Goal: Information Seeking & Learning: Check status

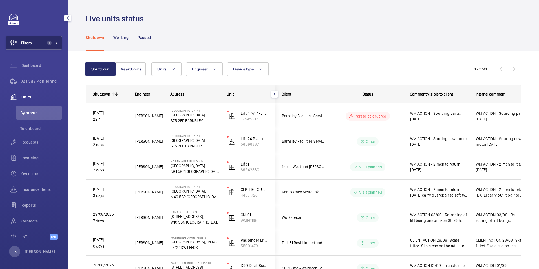
click at [35, 44] on button "Filters 1" at bounding box center [34, 43] width 56 height 14
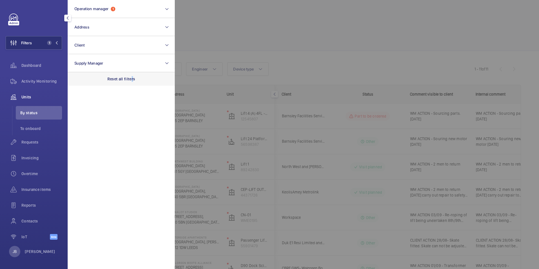
drag, startPoint x: 132, startPoint y: 83, endPoint x: 130, endPoint y: 78, distance: 5.7
click at [131, 80] on div "Reset all filters" at bounding box center [121, 79] width 107 height 14
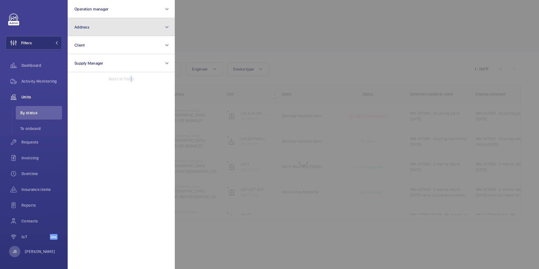
drag, startPoint x: 130, startPoint y: 78, endPoint x: 115, endPoint y: 28, distance: 52.0
click at [115, 28] on button "Address" at bounding box center [121, 27] width 107 height 18
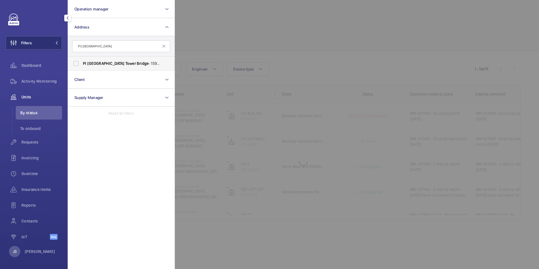
type input "PI [GEOGRAPHIC_DATA]"
click at [87, 66] on span "[GEOGRAPHIC_DATA] - [STREET_ADDRESS]" at bounding box center [122, 64] width 78 height 6
click at [82, 66] on input "[GEOGRAPHIC_DATA] - [STREET_ADDRESS]" at bounding box center [76, 63] width 11 height 11
checkbox input "true"
click at [233, 45] on div at bounding box center [444, 134] width 539 height 269
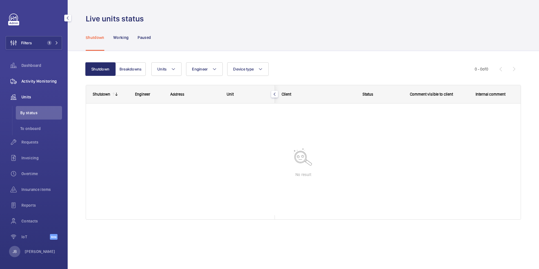
click at [47, 82] on span "Activity Monitoring" at bounding box center [41, 81] width 41 height 6
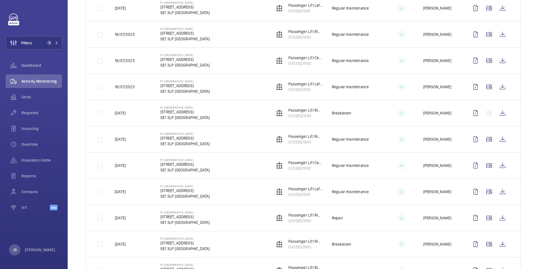
scroll to position [169, 0]
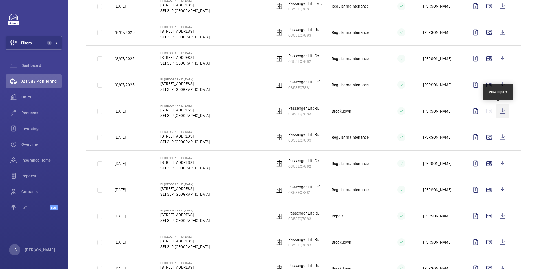
click at [503, 111] on wm-front-icon-button at bounding box center [503, 111] width 14 height 14
click at [29, 43] on span "Filters" at bounding box center [26, 43] width 11 height 6
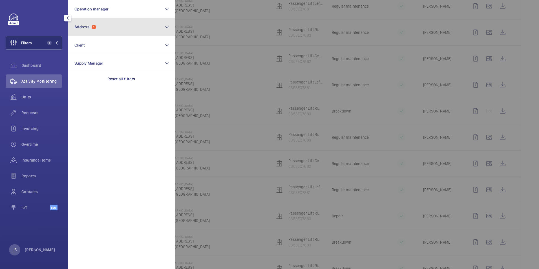
click at [117, 34] on button "Address 1" at bounding box center [121, 27] width 107 height 18
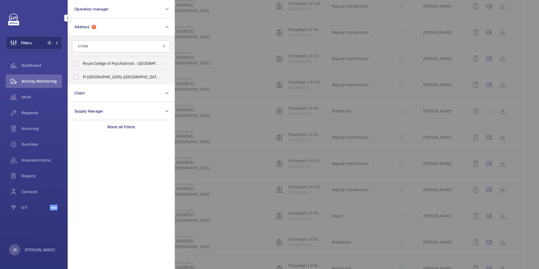
drag, startPoint x: 90, startPoint y: 47, endPoint x: 73, endPoint y: 47, distance: 16.6
click at [73, 47] on input "E1 8BB" at bounding box center [121, 46] width 98 height 12
type input "E1 8BB"
click at [77, 74] on label "PI [GEOGRAPHIC_DATA] ([GEOGRAPHIC_DATA]) - [STREET_ADDRESS]" at bounding box center [117, 77] width 98 height 14
click at [77, 74] on input "PI [GEOGRAPHIC_DATA] ([GEOGRAPHIC_DATA]) - [STREET_ADDRESS]" at bounding box center [76, 76] width 11 height 11
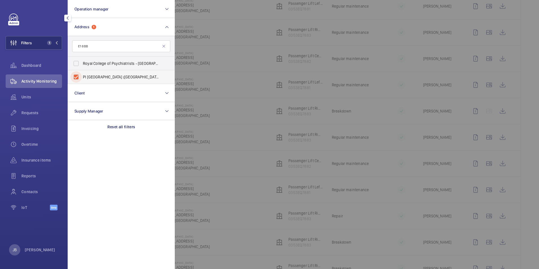
checkbox input "true"
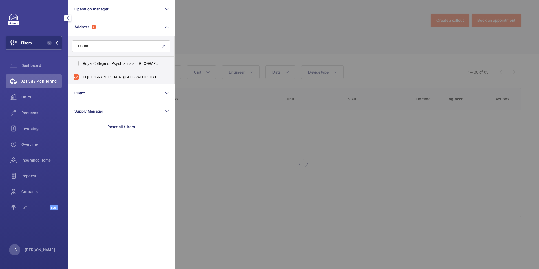
click at [230, 17] on div at bounding box center [444, 134] width 539 height 269
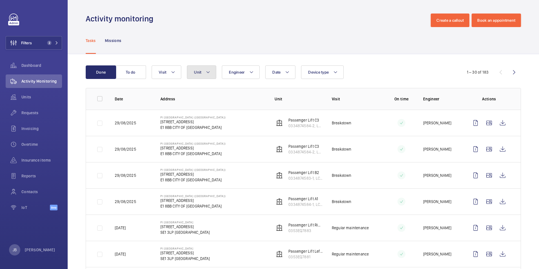
click at [205, 72] on button "Unit" at bounding box center [201, 72] width 29 height 14
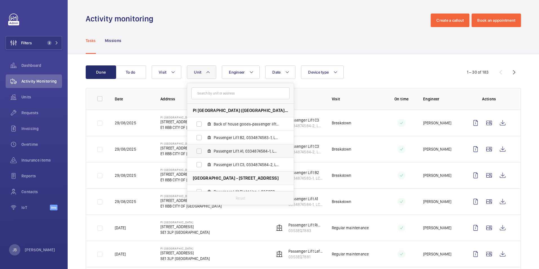
click at [199, 149] on label "Passenger Lift A1, 0334874584-1, LC15715/06" at bounding box center [236, 151] width 98 height 14
click at [199, 149] on input "Passenger Lift A1, 0334874584-1, LC15715/06" at bounding box center [198, 151] width 11 height 11
checkbox input "true"
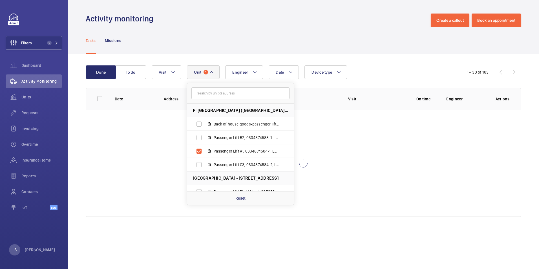
click at [251, 33] on div "Tasks Missions" at bounding box center [303, 40] width 435 height 27
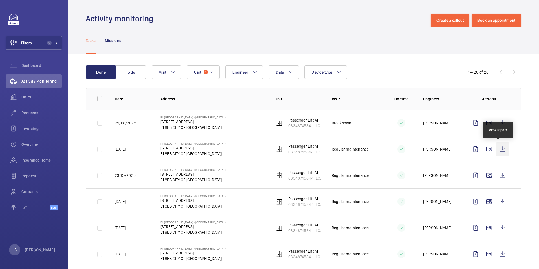
click at [497, 150] on wm-front-icon-button at bounding box center [503, 149] width 14 height 14
click at [32, 112] on span "Requests" at bounding box center [41, 113] width 41 height 6
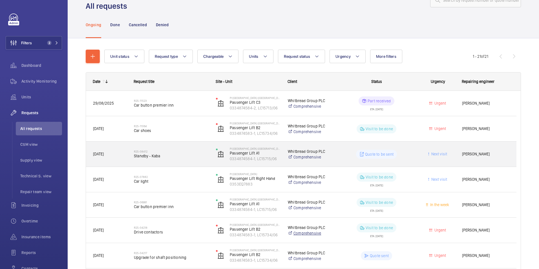
scroll to position [28, 0]
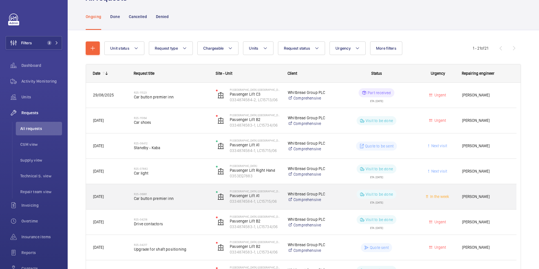
click at [415, 198] on div "In the week" at bounding box center [435, 197] width 40 height 18
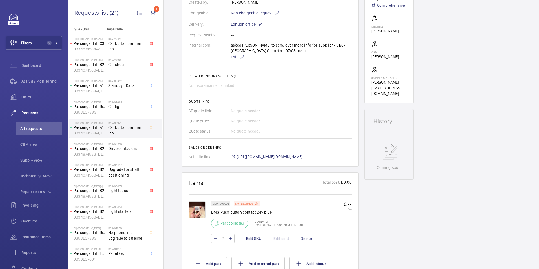
scroll to position [169, 0]
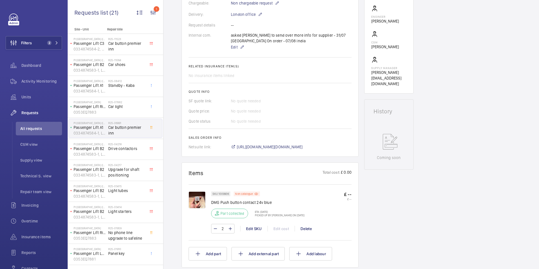
click at [195, 197] on img at bounding box center [197, 200] width 17 height 17
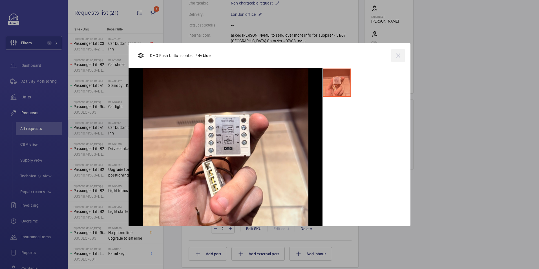
click at [398, 54] on wm-front-icon-button at bounding box center [398, 56] width 14 height 14
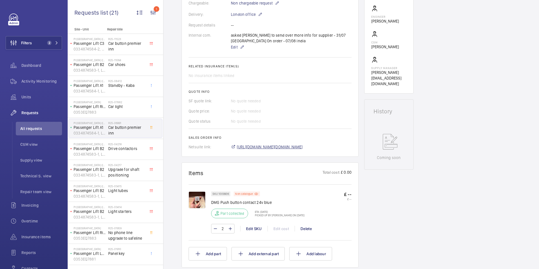
click at [260, 147] on span "[URL][DOMAIN_NAME][DOMAIN_NAME]" at bounding box center [270, 147] width 66 height 6
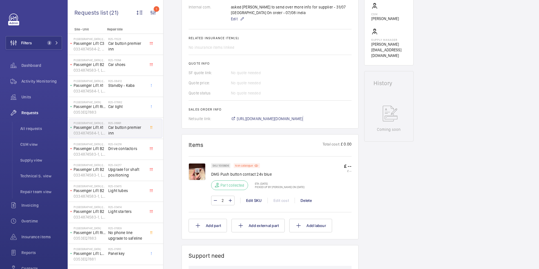
scroll to position [113, 0]
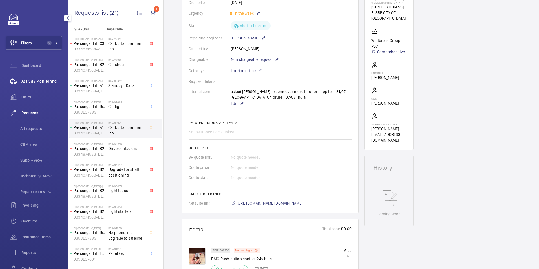
click at [28, 83] on span "Activity Monitoring" at bounding box center [41, 81] width 41 height 6
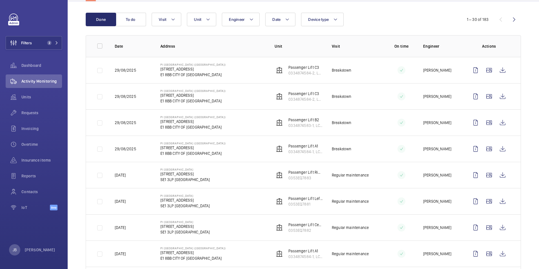
scroll to position [56, 0]
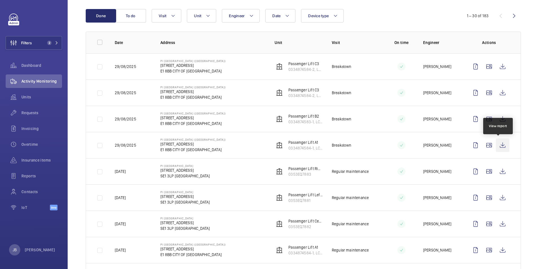
click at [498, 145] on wm-front-icon-button at bounding box center [503, 145] width 14 height 14
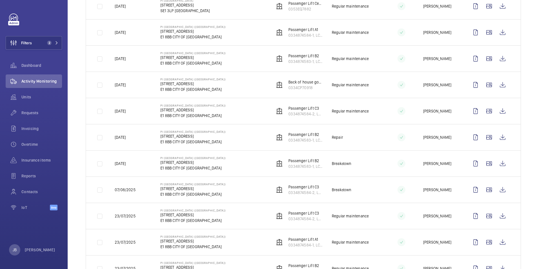
scroll to position [282, 0]
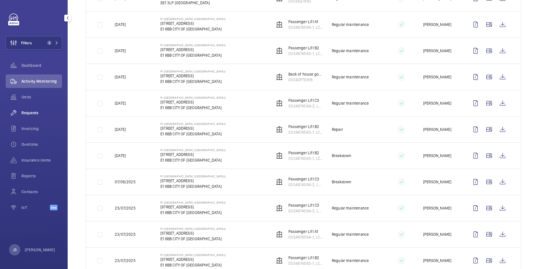
click at [30, 110] on span "Requests" at bounding box center [41, 113] width 41 height 6
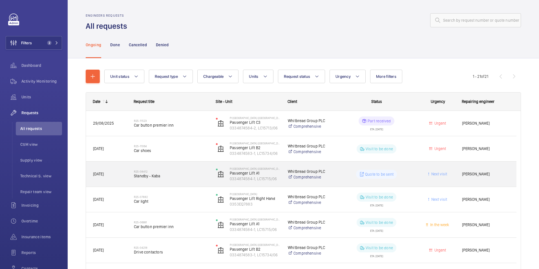
click at [399, 175] on wm-front-pills-cell "Quote to be sent" at bounding box center [376, 174] width 75 height 9
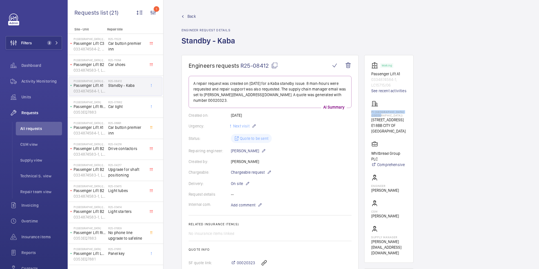
drag, startPoint x: 372, startPoint y: 112, endPoint x: 409, endPoint y: 116, distance: 37.1
click at [409, 116] on wm-front-card "Working Passenger Lift A1 0334874584-1, LC15715/06 See recent activities [GEOGR…" at bounding box center [388, 159] width 49 height 208
drag, startPoint x: 409, startPoint y: 116, endPoint x: 397, endPoint y: 111, distance: 13.3
copy p "PI [GEOGRAPHIC_DATA] ([GEOGRAPHIC_DATA])"
